Goal: Task Accomplishment & Management: Use online tool/utility

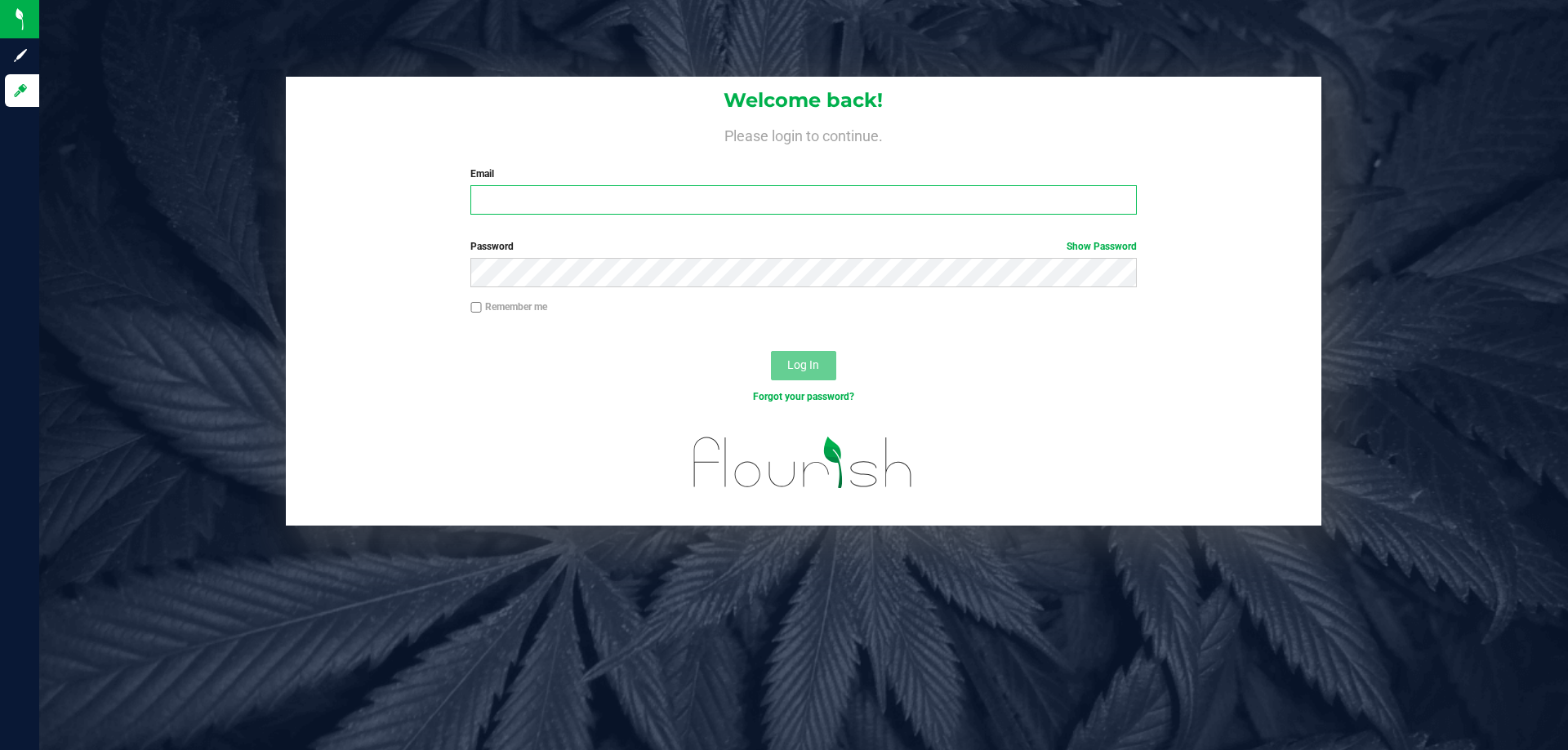
click at [662, 188] on input "Email" at bounding box center [803, 200] width 666 height 29
type input "[EMAIL_ADDRESS][DOMAIN_NAME]"
click at [771, 351] on button "Log In" at bounding box center [804, 365] width 65 height 29
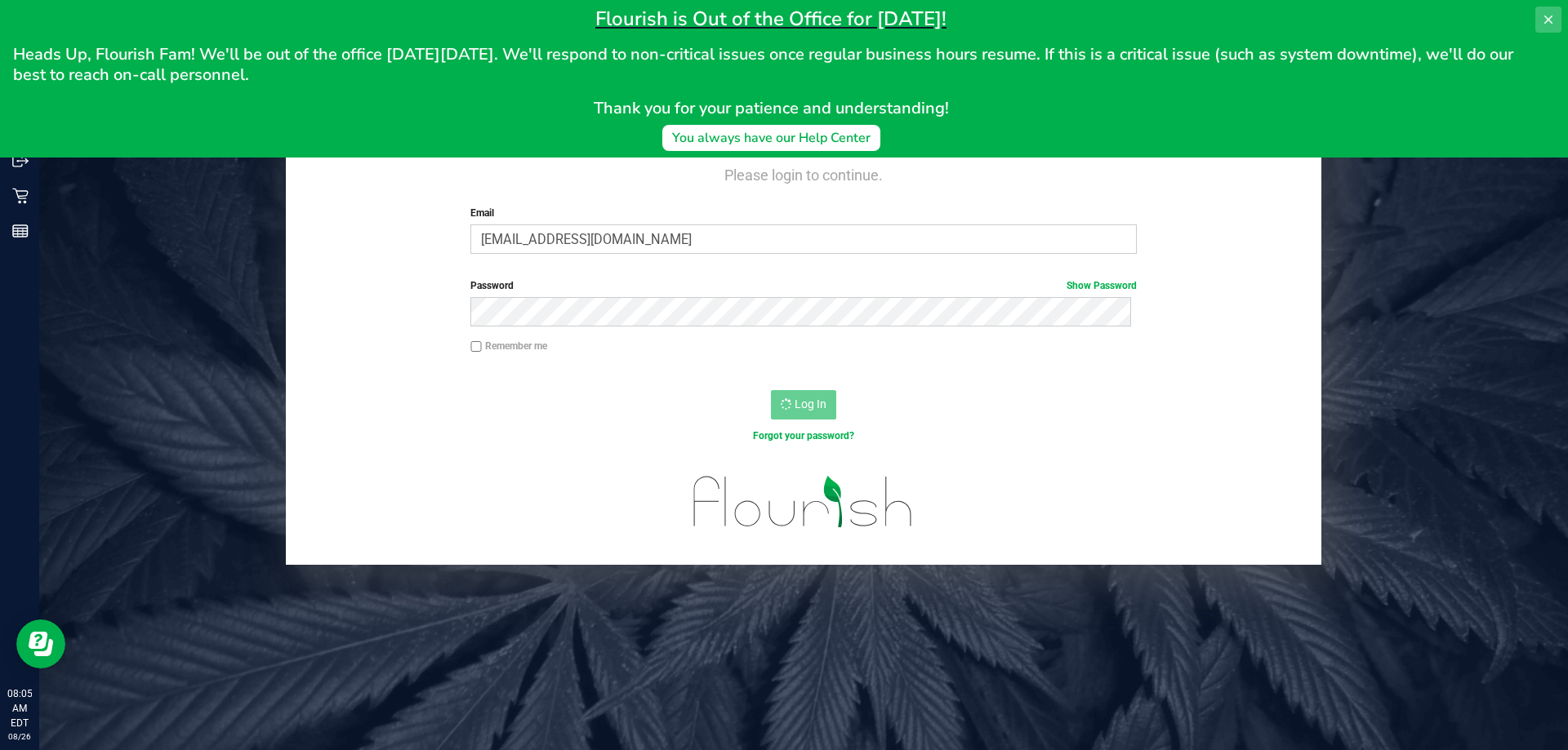
click at [1551, 28] on button at bounding box center [1548, 19] width 26 height 26
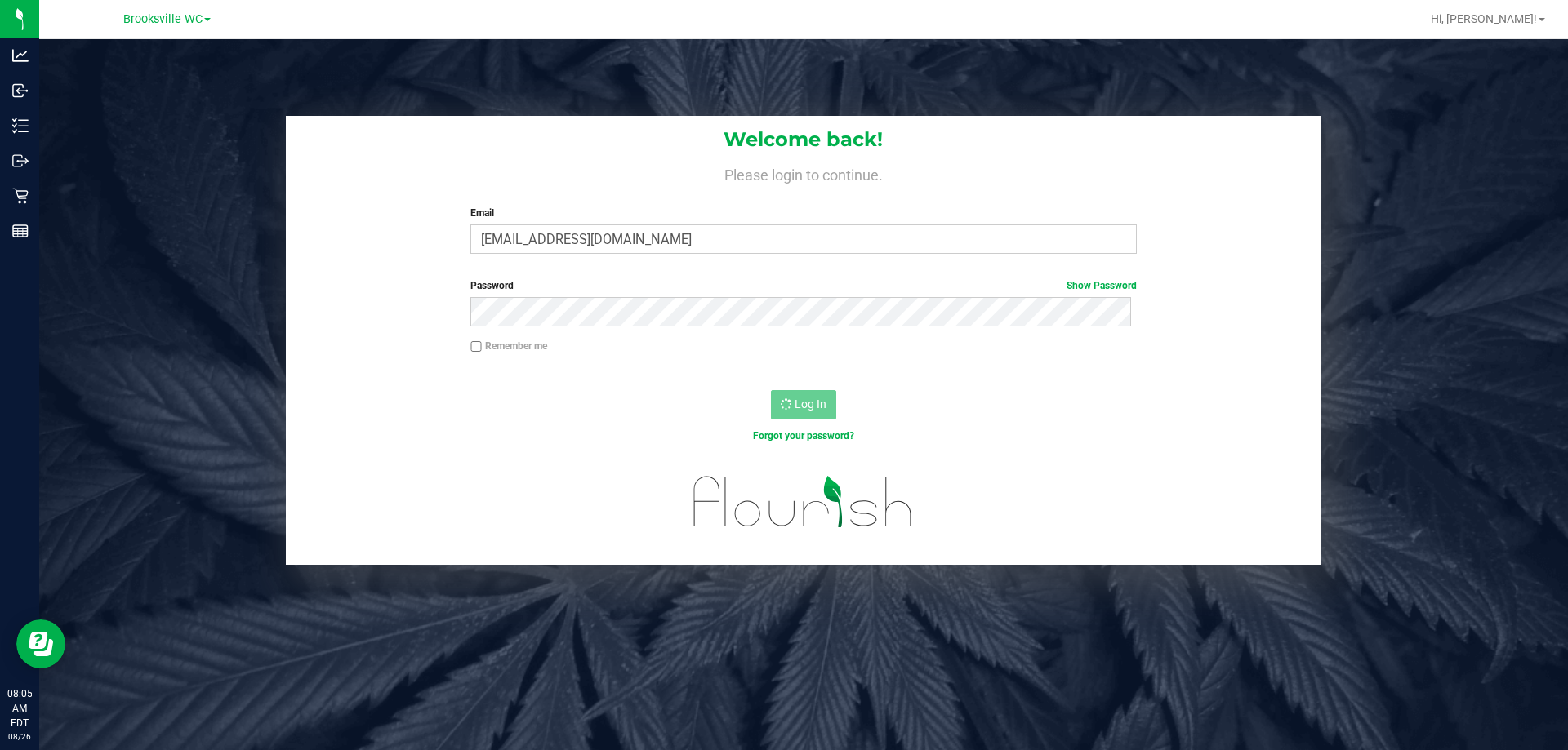
click at [602, 388] on div "Log In" at bounding box center [803, 410] width 1036 height 55
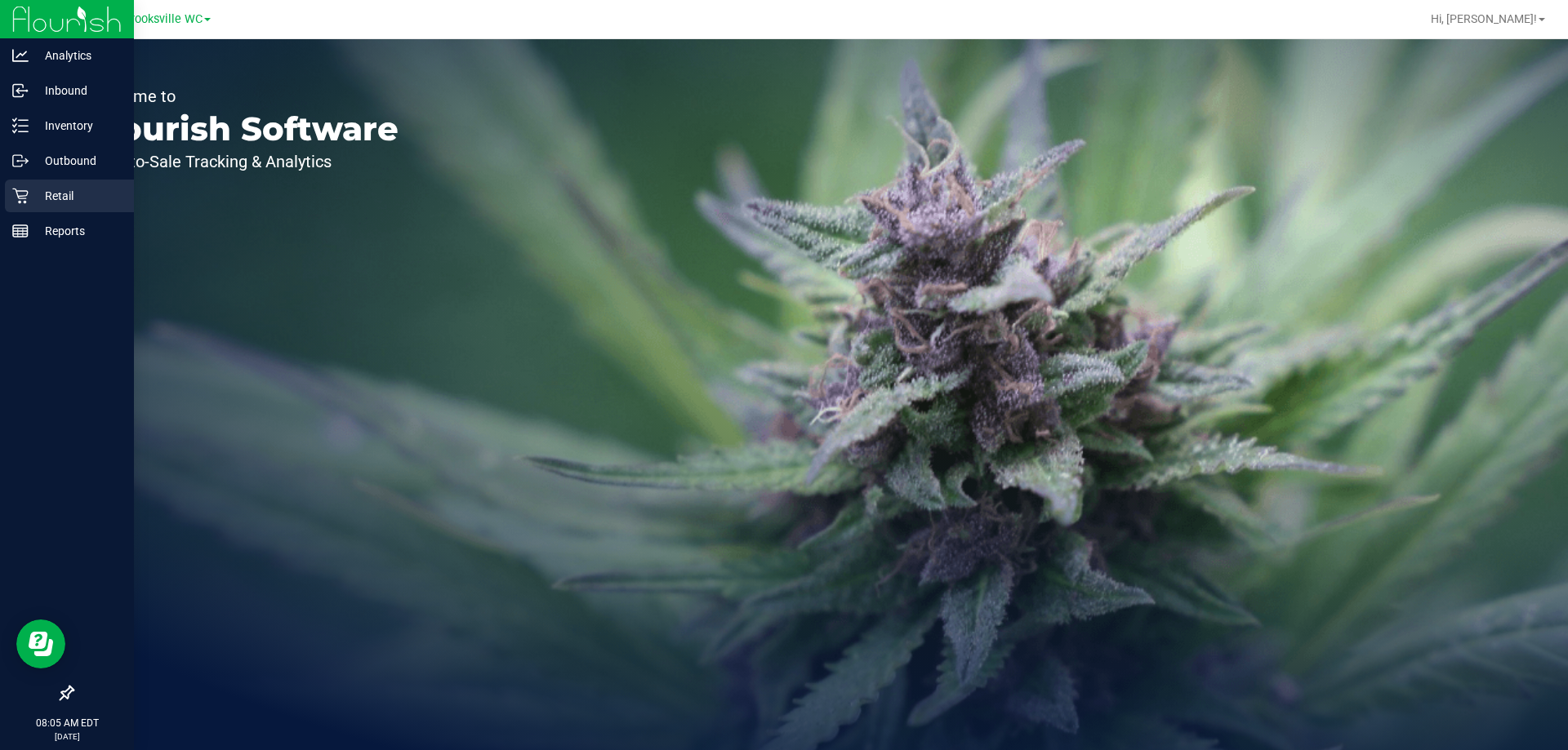
click at [41, 196] on p "Retail" at bounding box center [77, 196] width 98 height 20
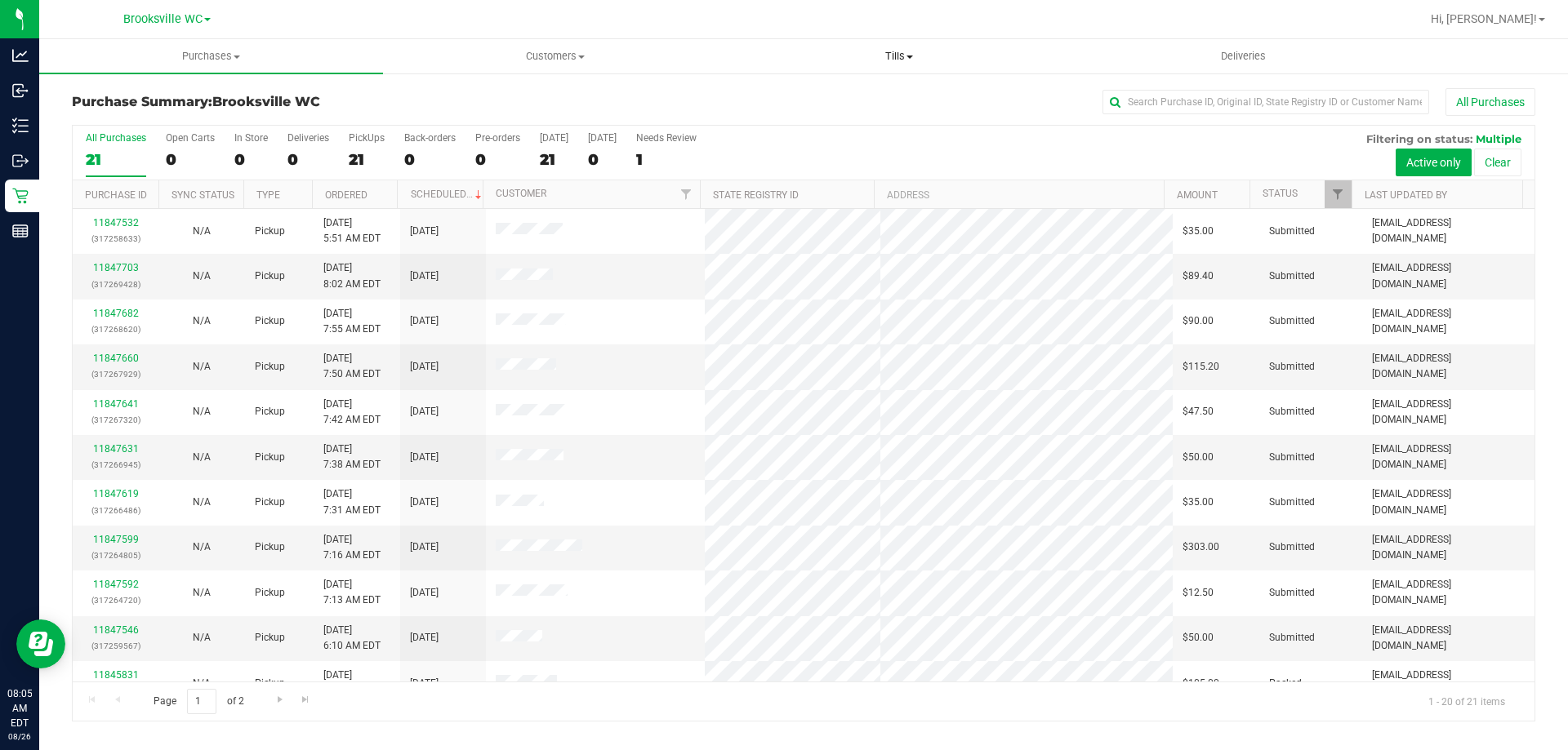
click at [911, 63] on span "Tills" at bounding box center [899, 56] width 342 height 15
click at [836, 92] on li "Manage tills" at bounding box center [899, 99] width 344 height 20
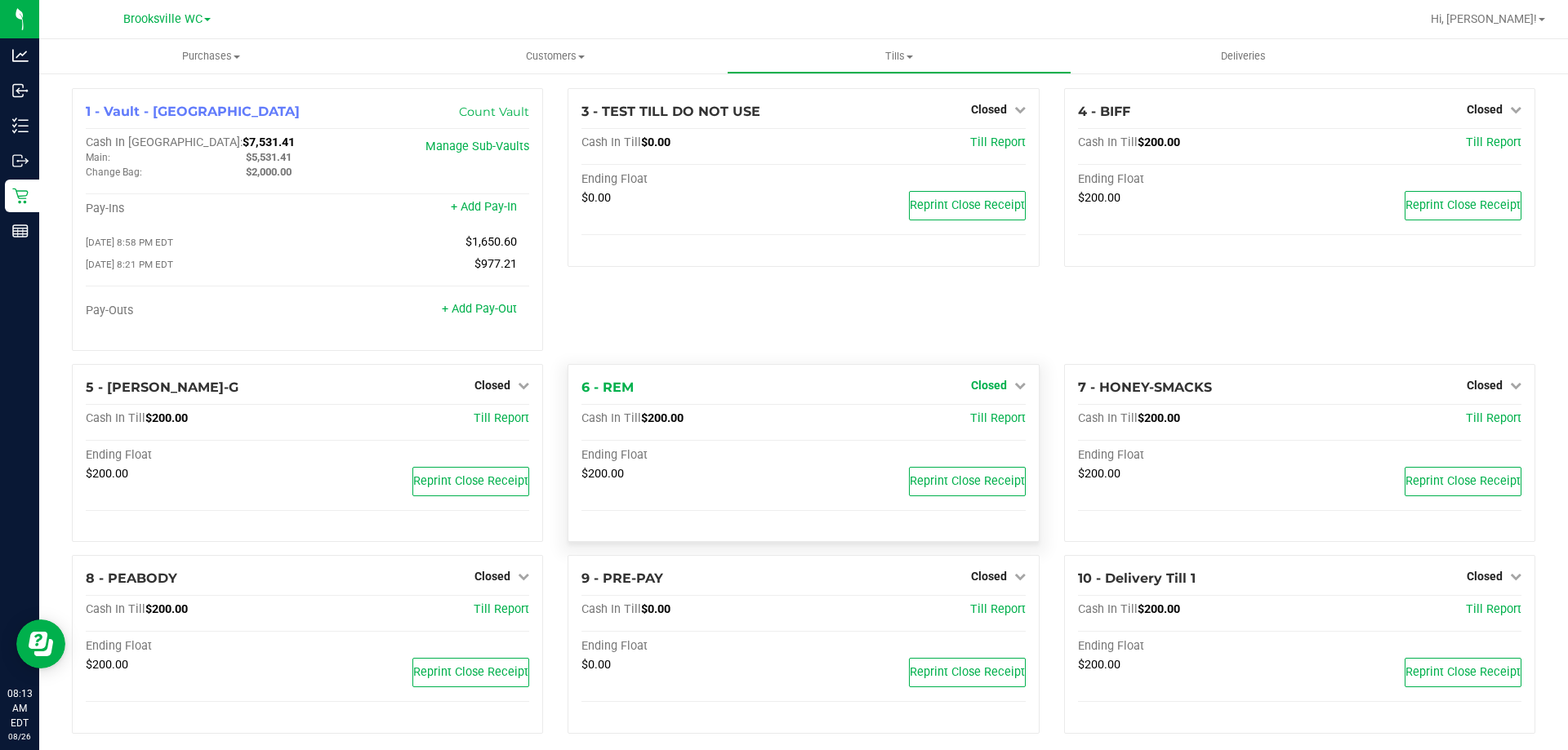
click at [1003, 392] on link "Closed" at bounding box center [999, 385] width 55 height 13
click at [988, 416] on link "Open Till" at bounding box center [989, 418] width 44 height 13
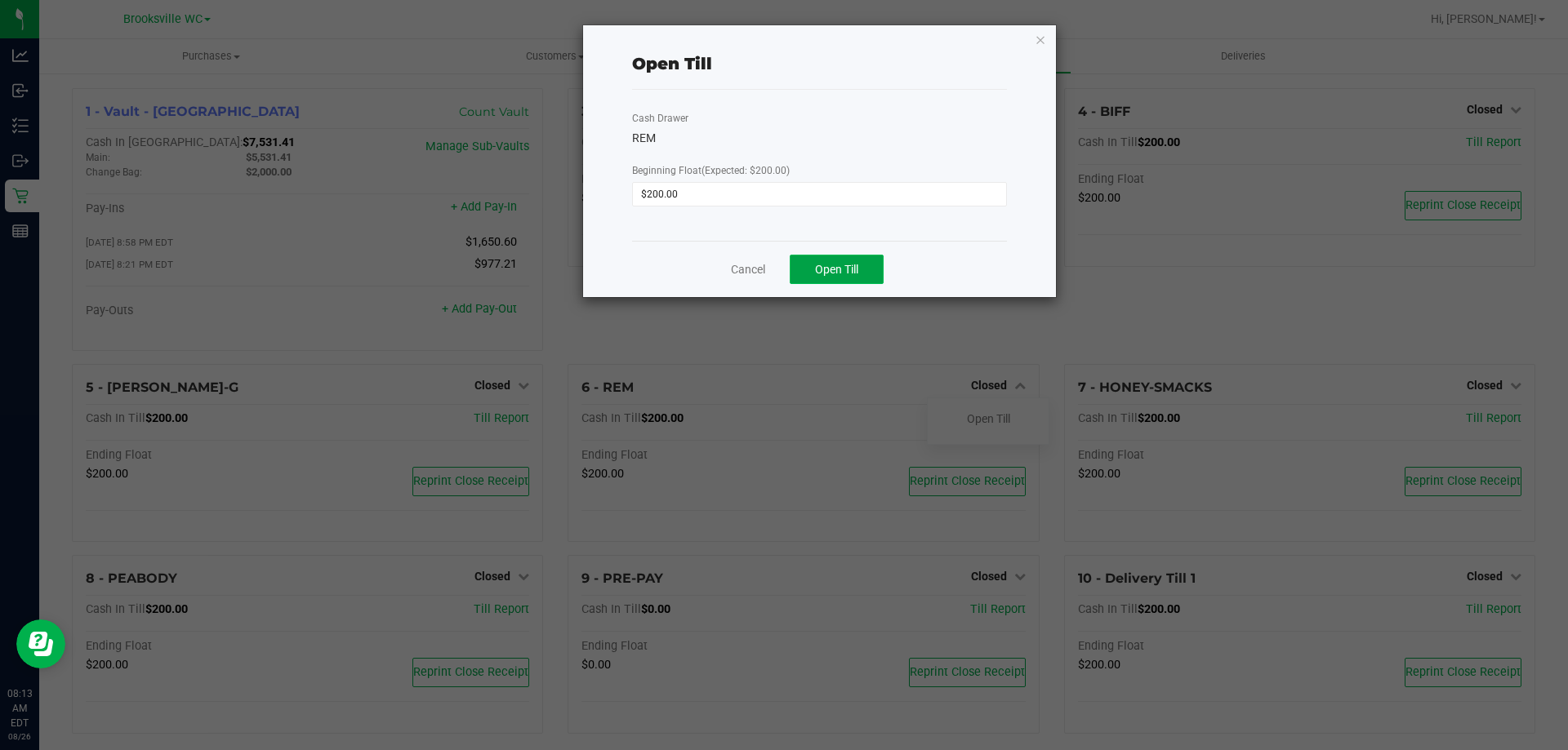
click at [839, 275] on span "Open Till" at bounding box center [837, 269] width 44 height 13
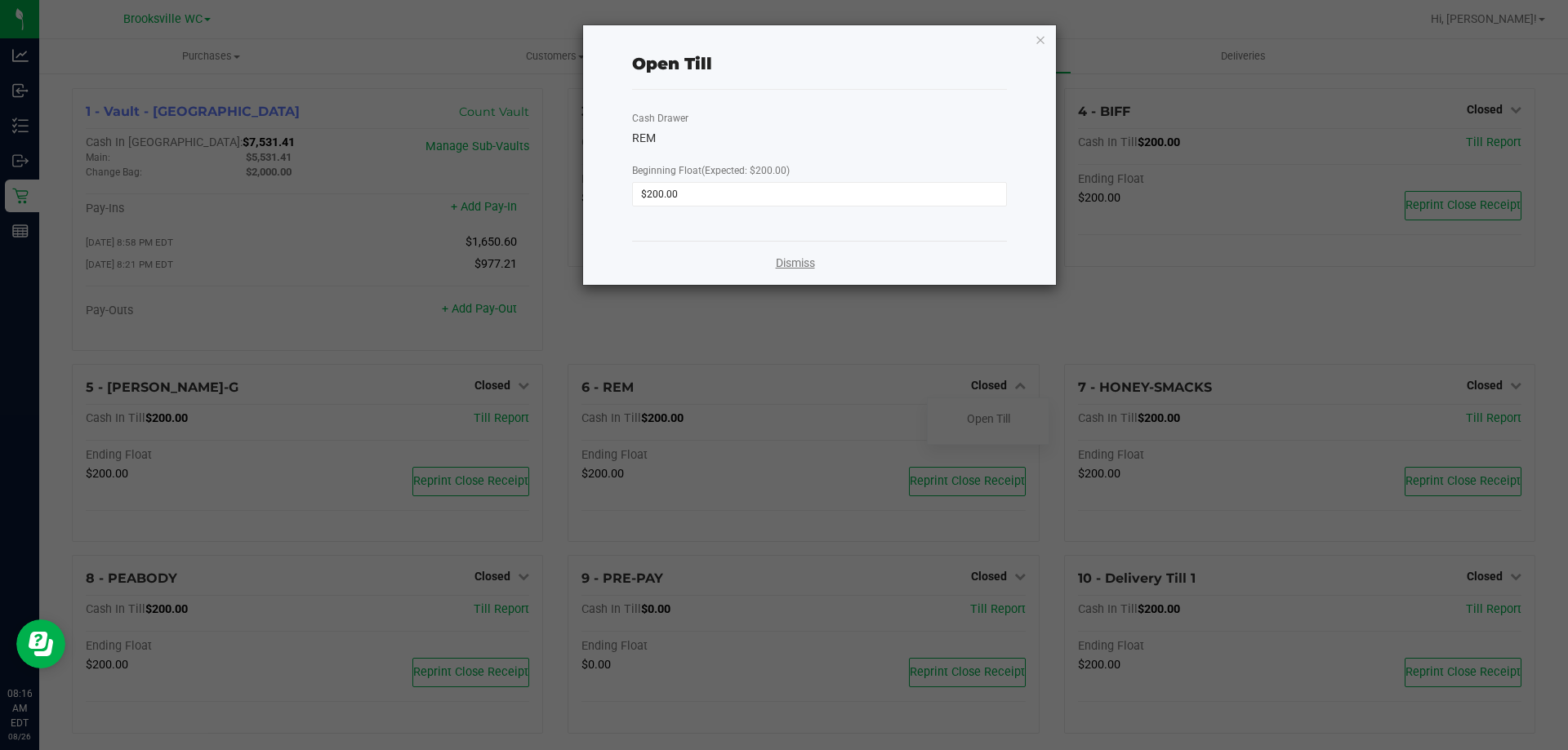
click at [798, 261] on link "Dismiss" at bounding box center [795, 263] width 39 height 17
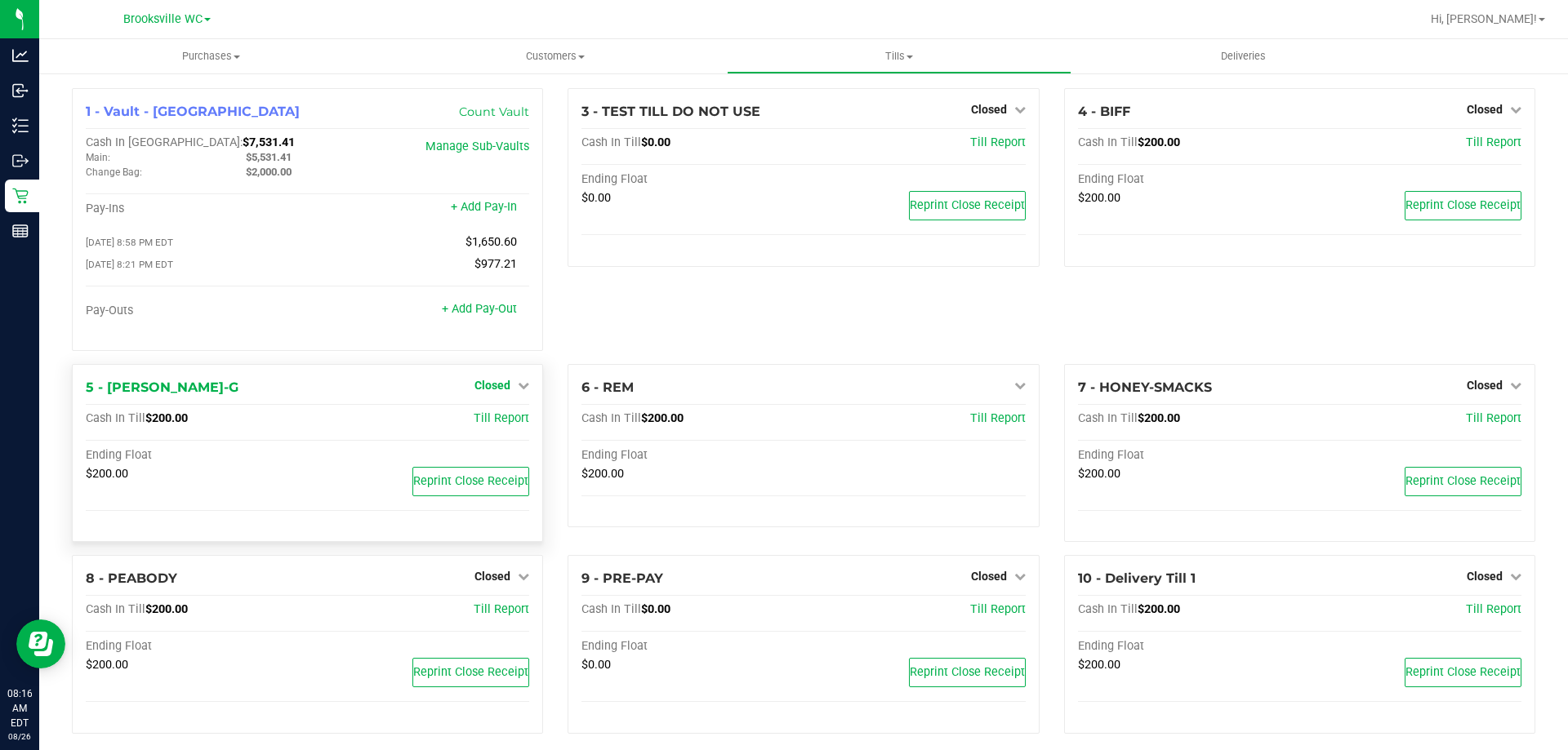
click at [508, 392] on link "Closed" at bounding box center [502, 385] width 55 height 13
click at [508, 423] on link "Open Till" at bounding box center [492, 418] width 44 height 13
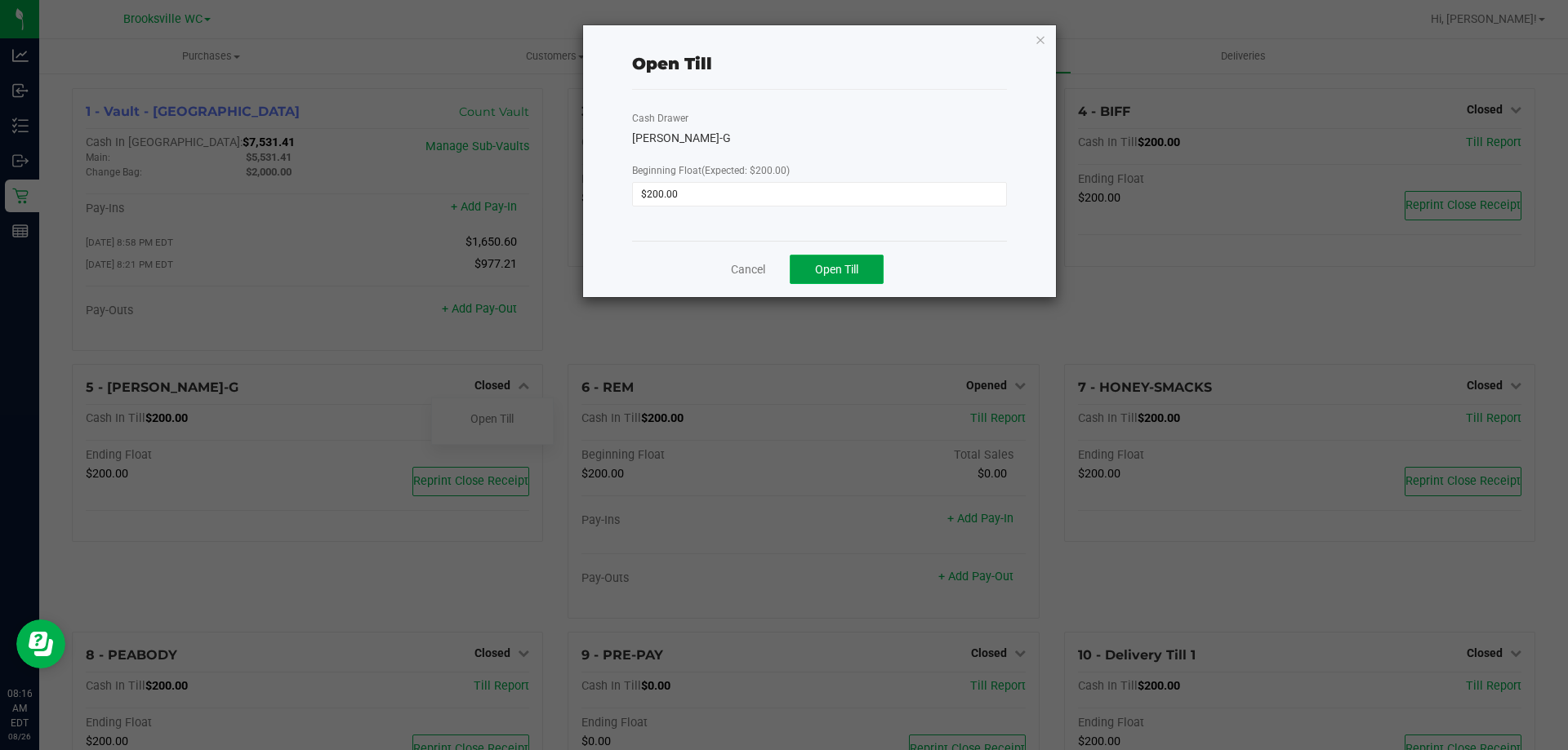
click at [861, 277] on button "Open Till" at bounding box center [836, 269] width 94 height 29
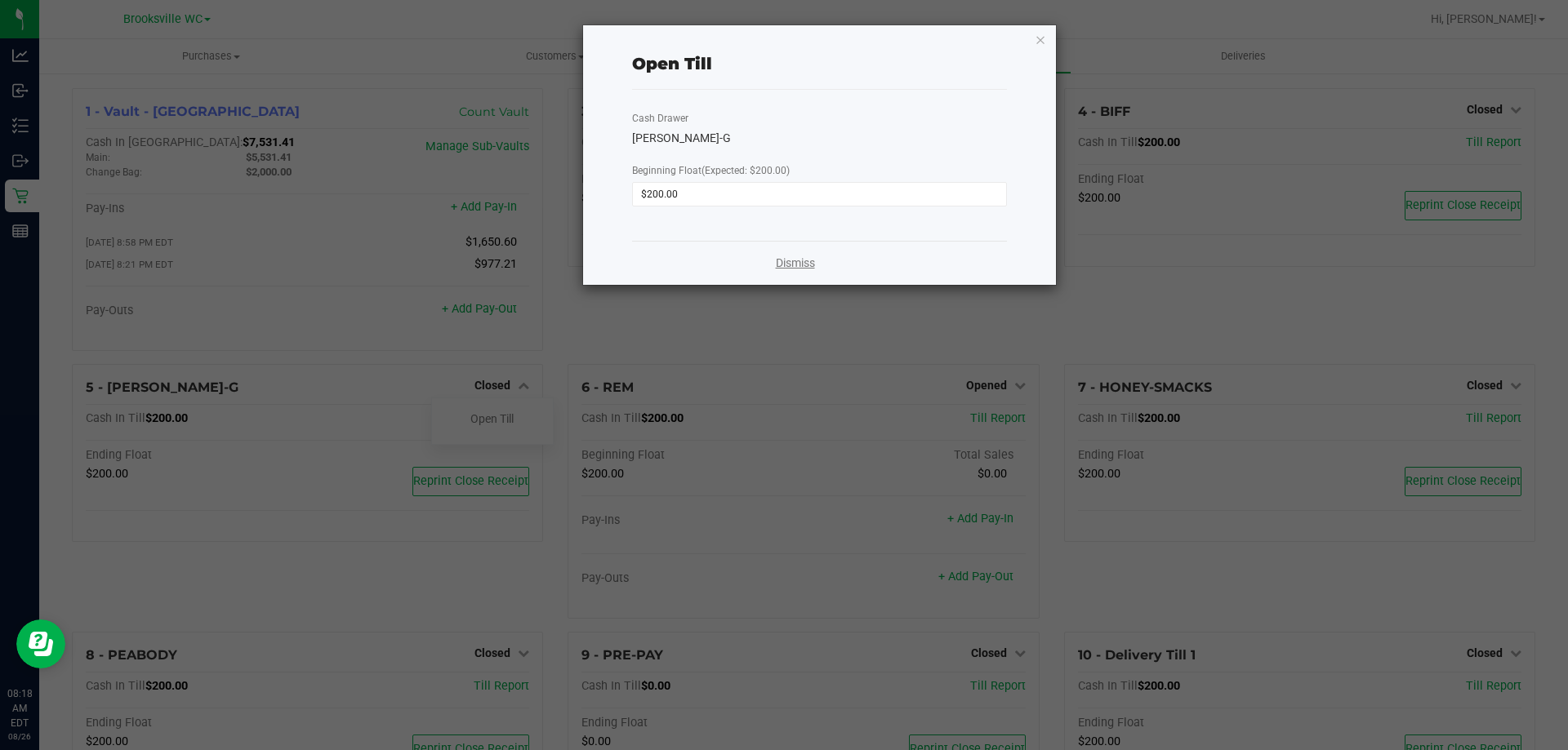
click at [804, 260] on link "Dismiss" at bounding box center [795, 263] width 39 height 17
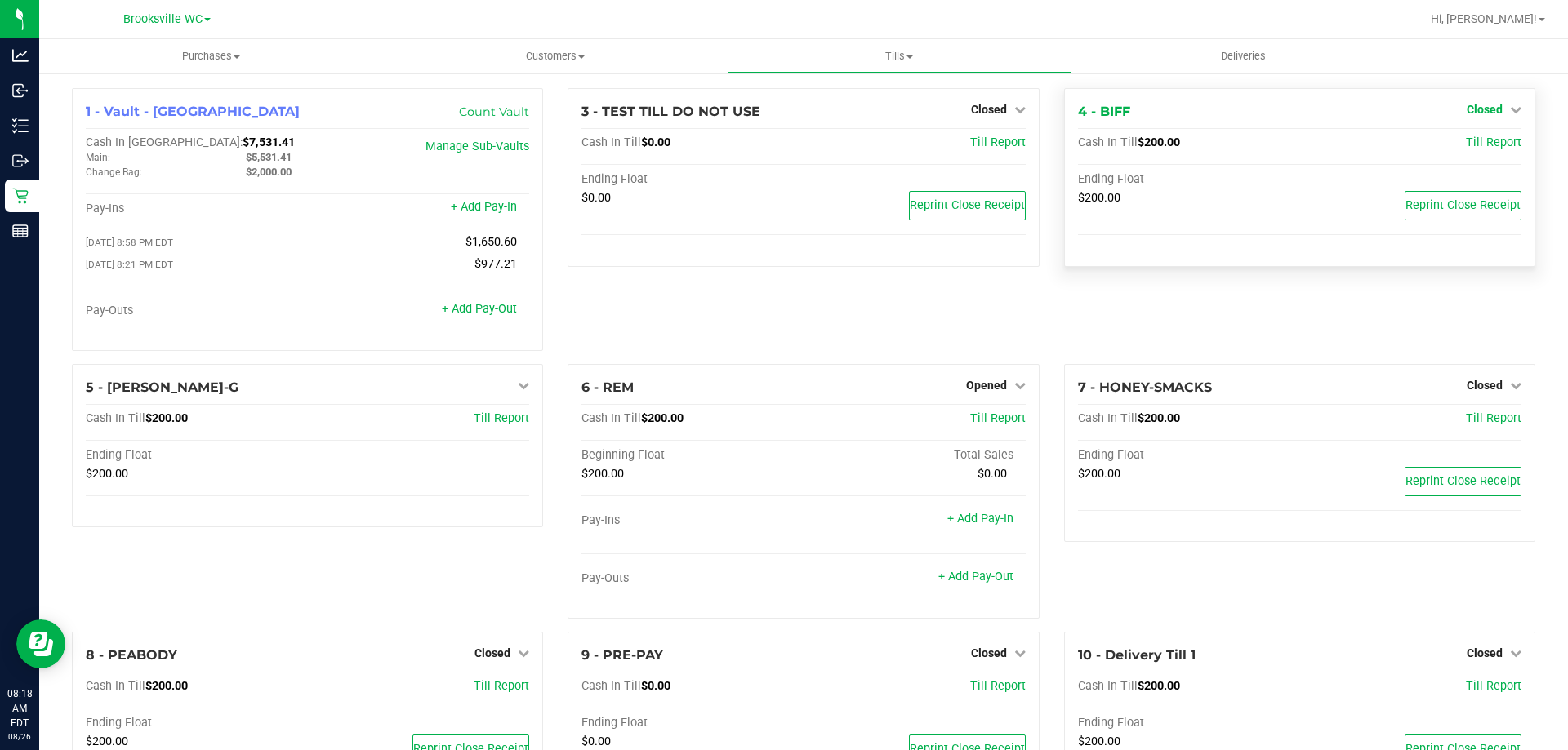
click at [1510, 109] on icon at bounding box center [1515, 109] width 12 height 12
click at [1473, 140] on link "Open Till" at bounding box center [1484, 144] width 44 height 13
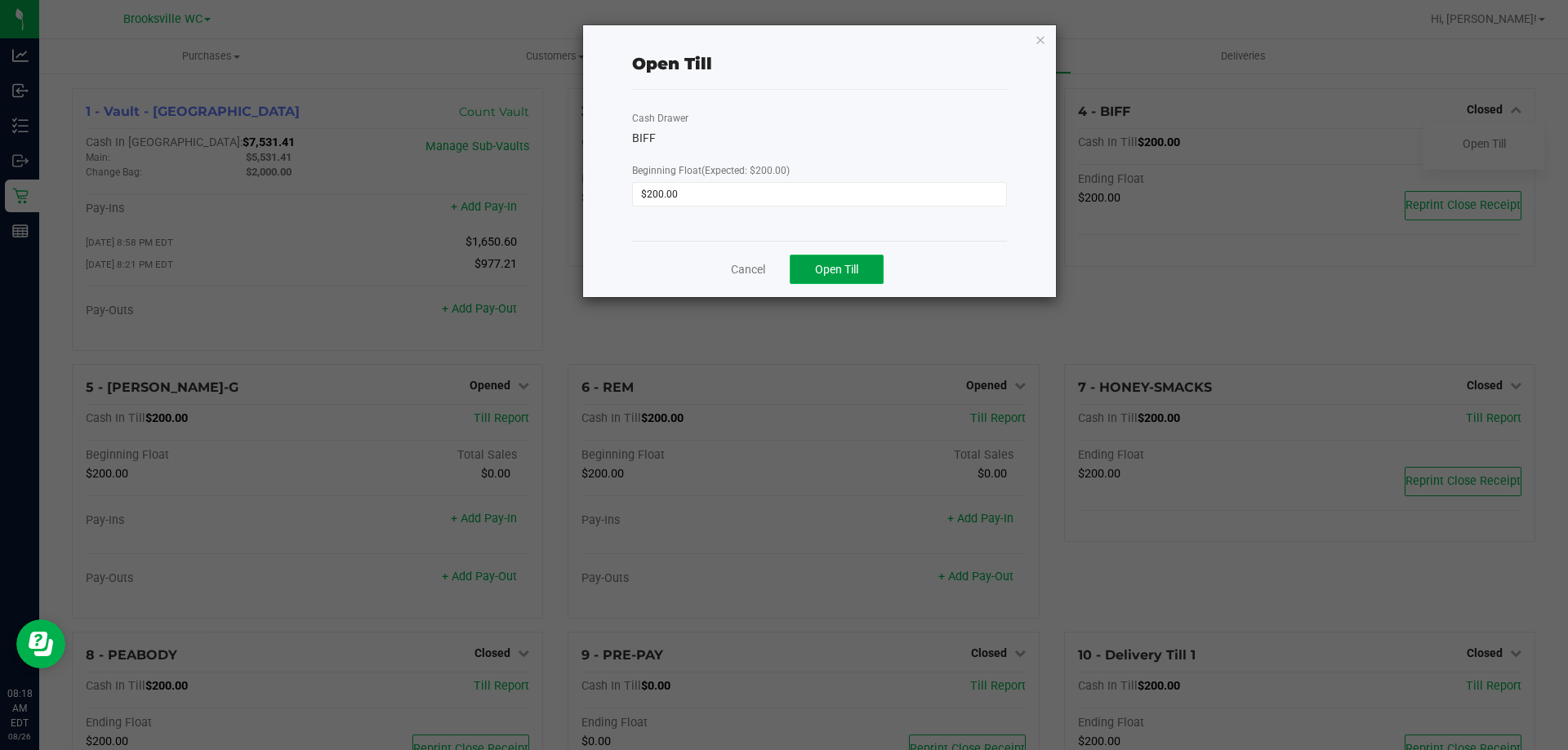
click at [853, 264] on span "Open Till" at bounding box center [837, 269] width 44 height 13
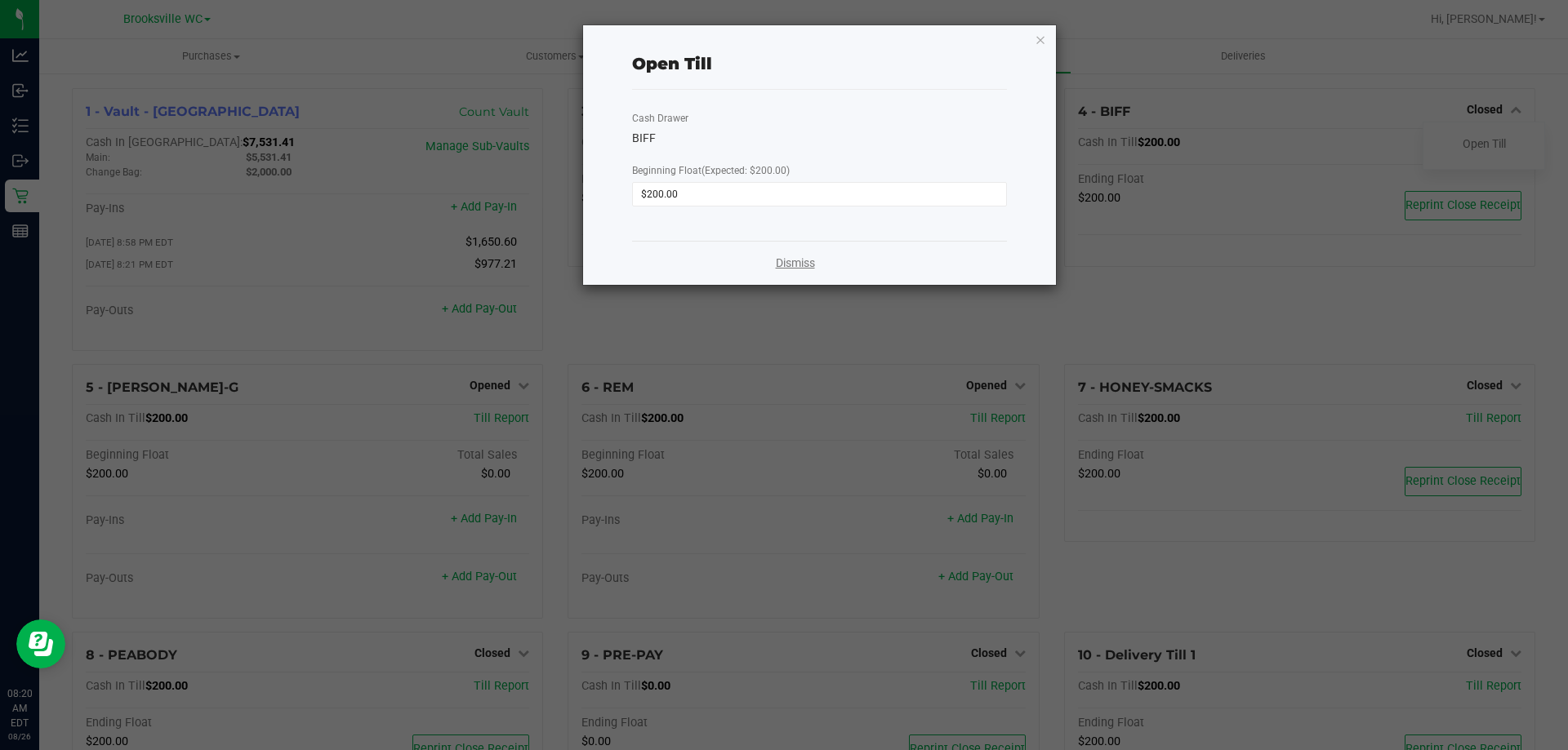
click at [783, 261] on link "Dismiss" at bounding box center [795, 263] width 39 height 17
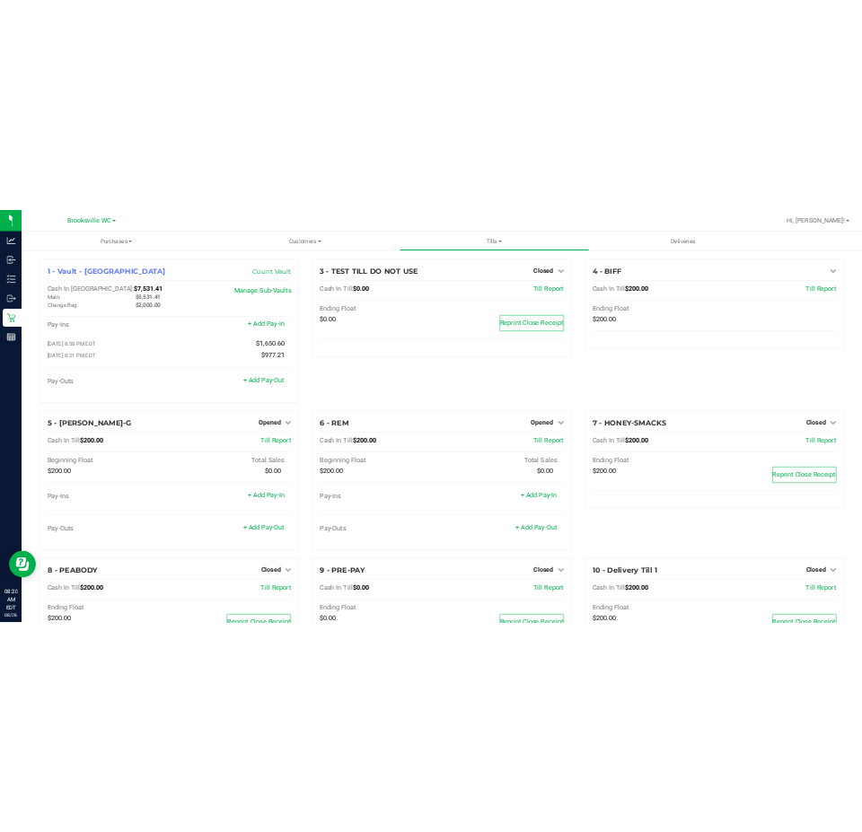
scroll to position [101, 0]
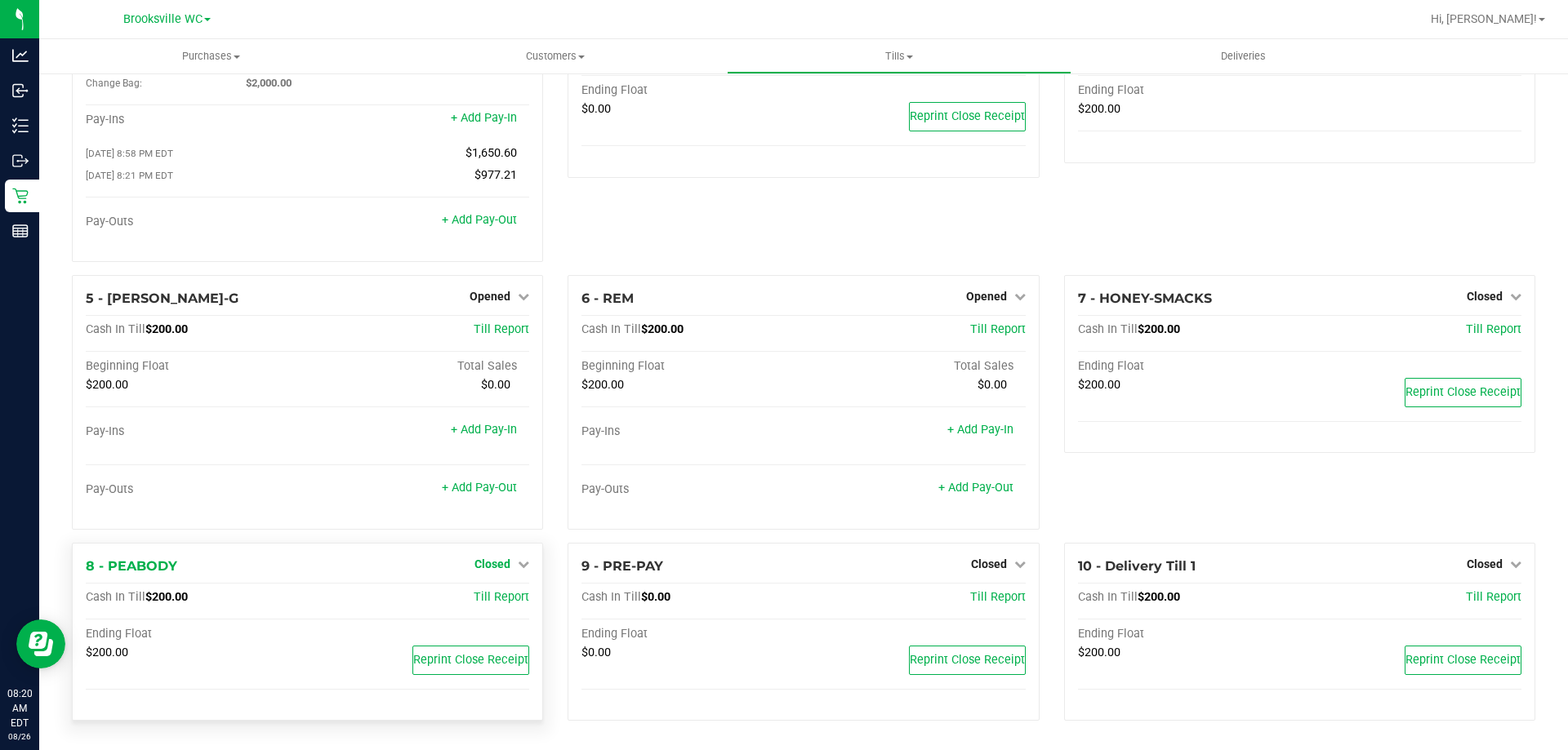
click at [492, 565] on span "Closed" at bounding box center [493, 564] width 36 height 13
click at [490, 592] on link "Open Till" at bounding box center [492, 597] width 44 height 13
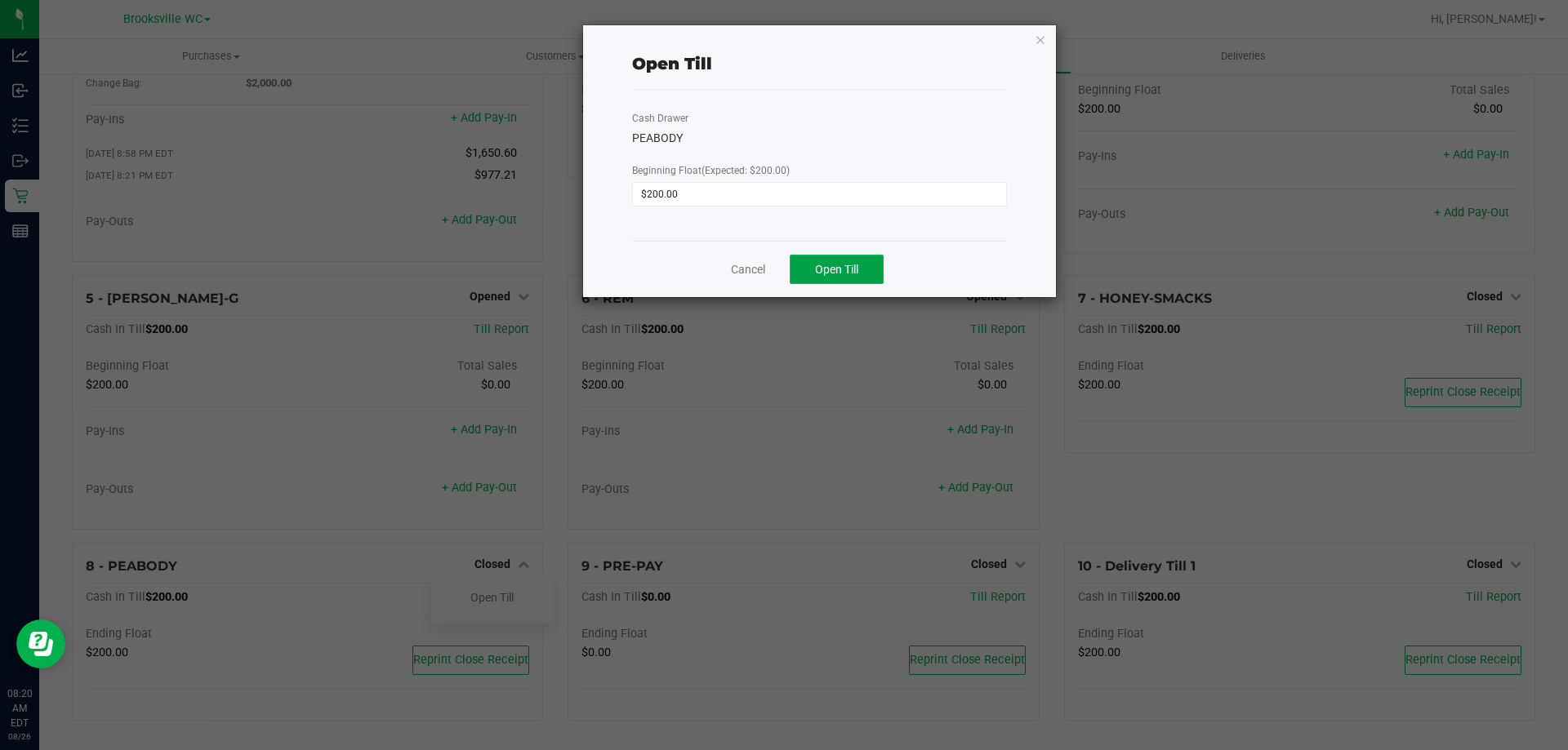
click at [861, 282] on button "Open Till" at bounding box center [836, 269] width 94 height 29
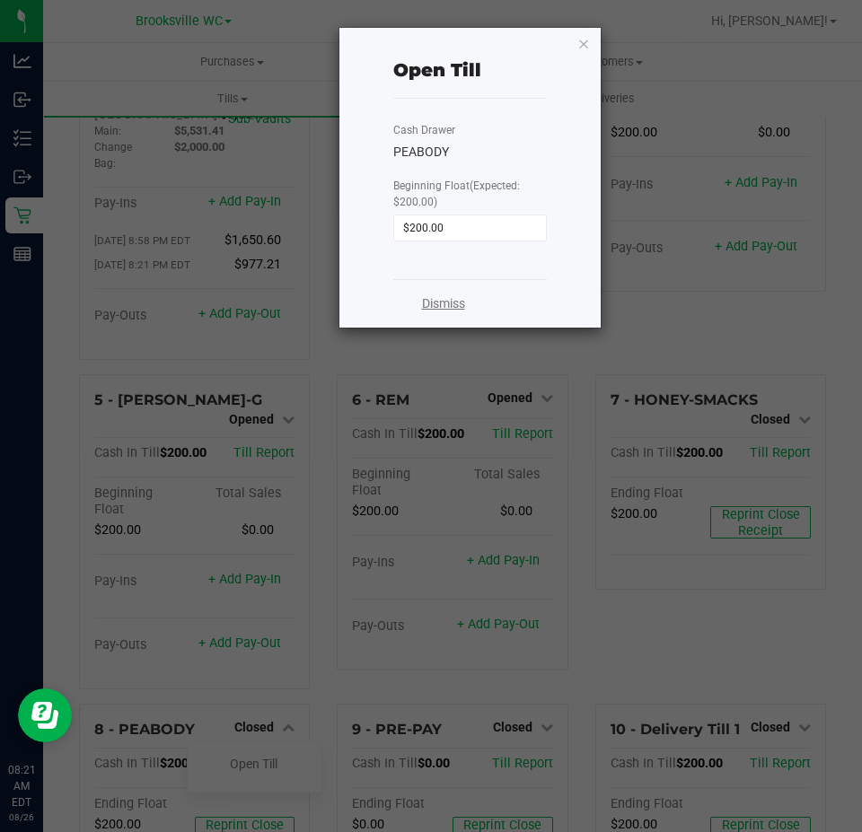
click at [457, 310] on link "Dismiss" at bounding box center [443, 304] width 43 height 19
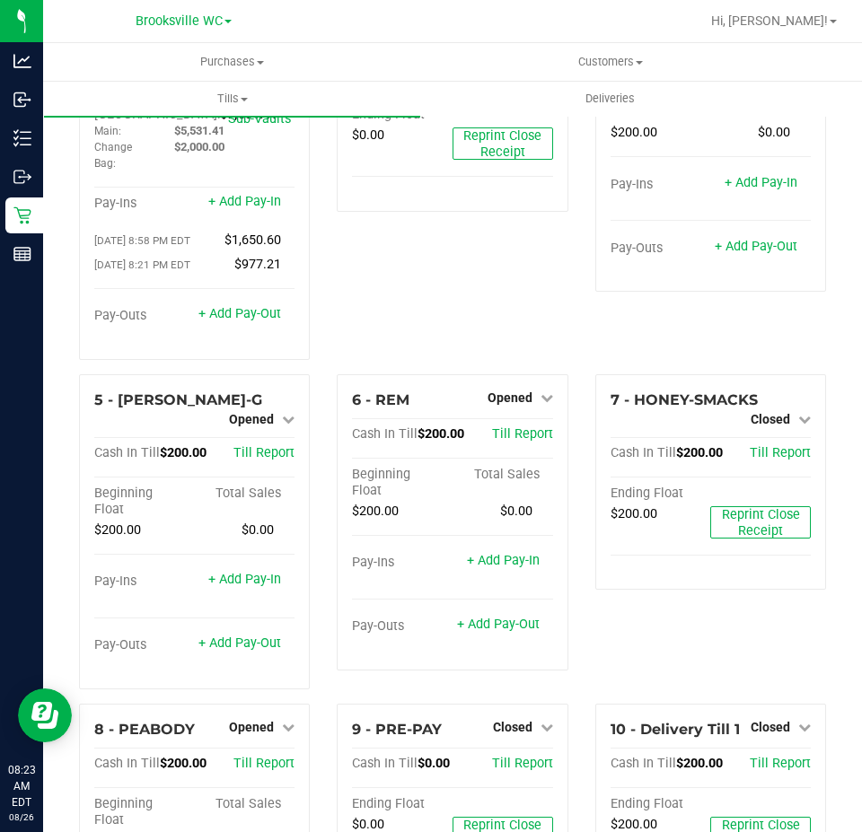
scroll to position [0, 0]
